Goal: Information Seeking & Learning: Learn about a topic

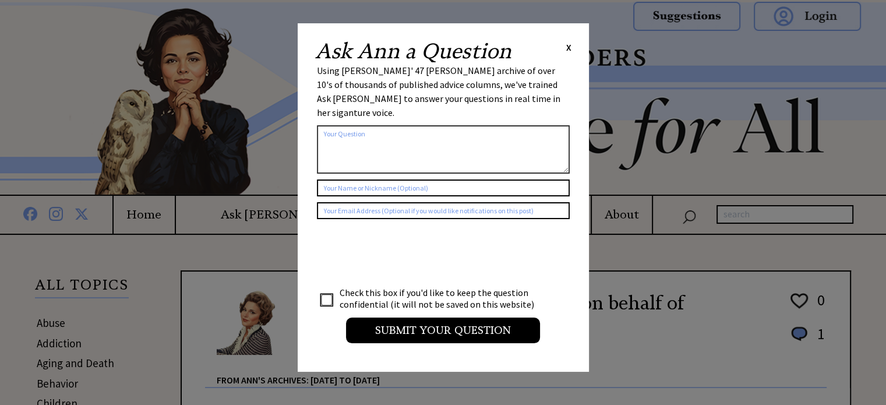
click at [568, 48] on span "X" at bounding box center [568, 47] width 5 height 12
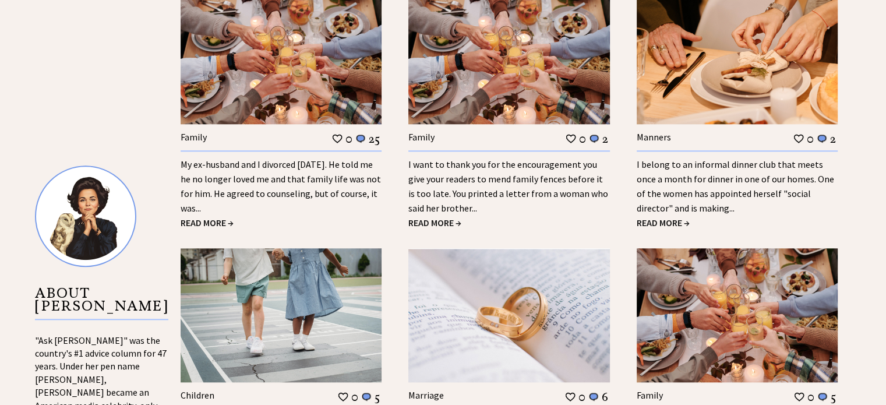
scroll to position [1149, 0]
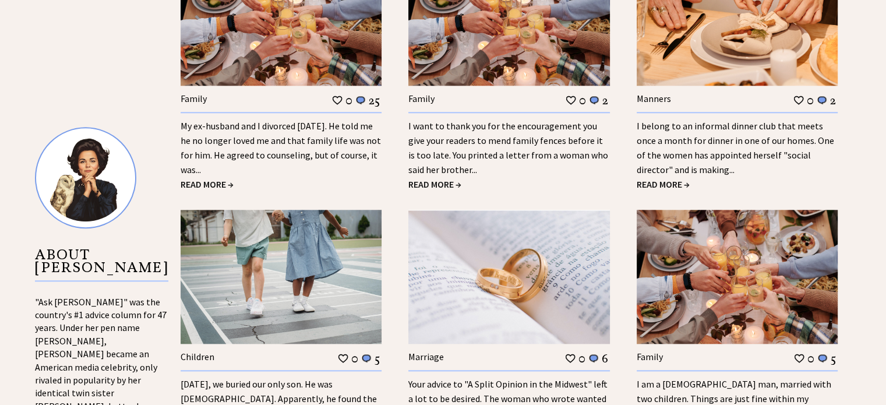
click at [199, 96] on link "Family" at bounding box center [194, 99] width 26 height 12
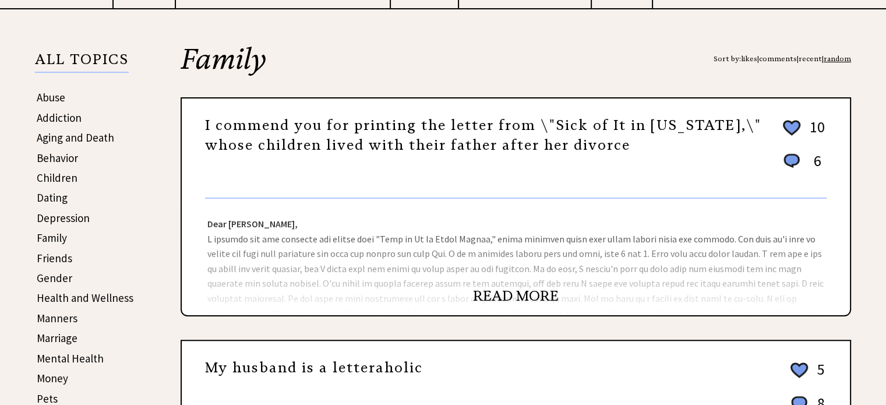
scroll to position [233, 0]
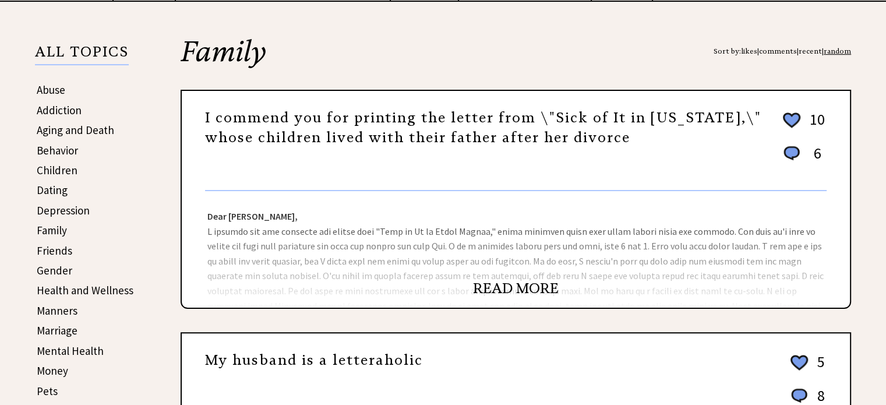
click at [508, 286] on link "READ MORE" at bounding box center [516, 288] width 86 height 17
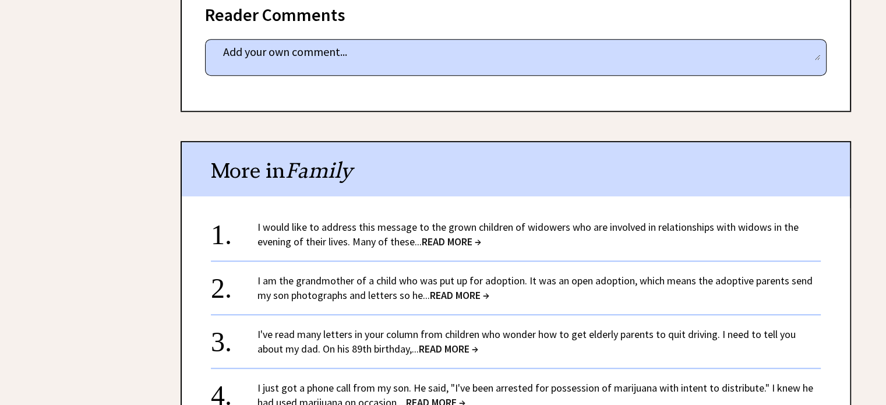
scroll to position [823, 0]
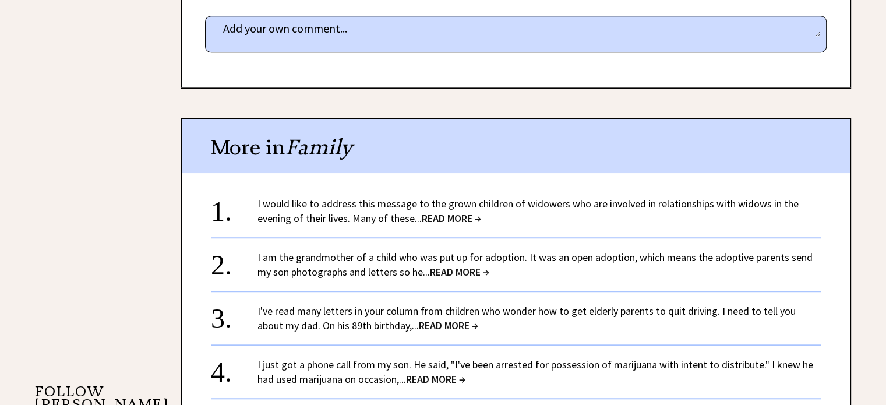
click at [619, 199] on link "I would like to address this message to the grown children of widowers who are …" at bounding box center [528, 211] width 541 height 28
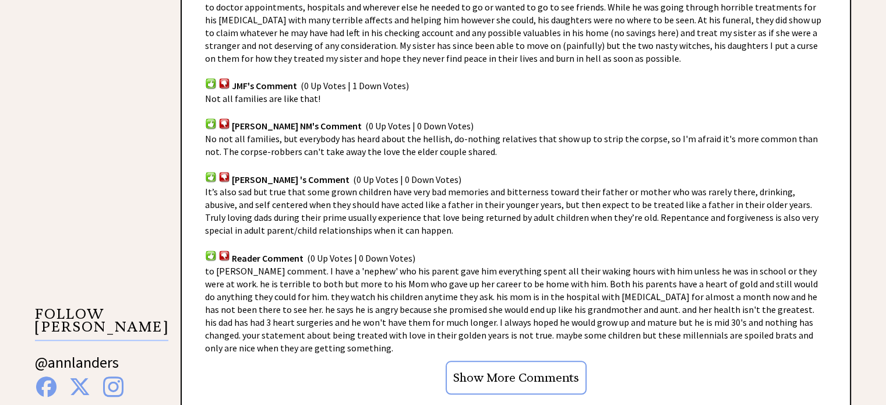
scroll to position [924, 0]
